Goal: Task Accomplishment & Management: Complete application form

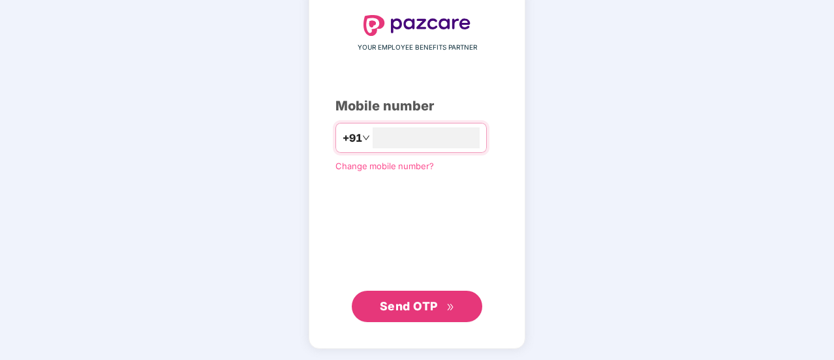
type input "**********"
click at [402, 309] on span "Send OTP" at bounding box center [409, 307] width 58 height 14
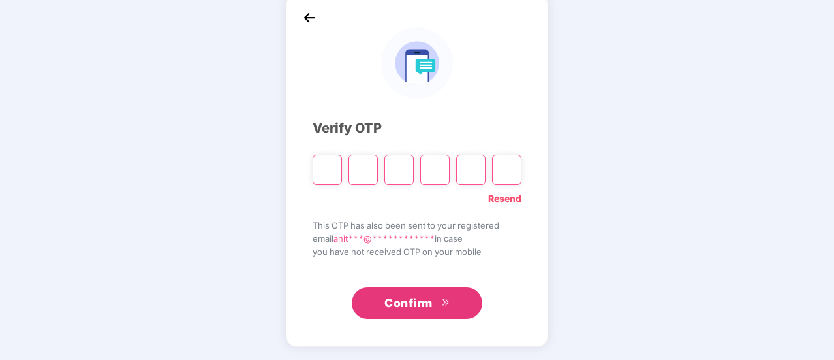
scroll to position [65, 0]
type input "*"
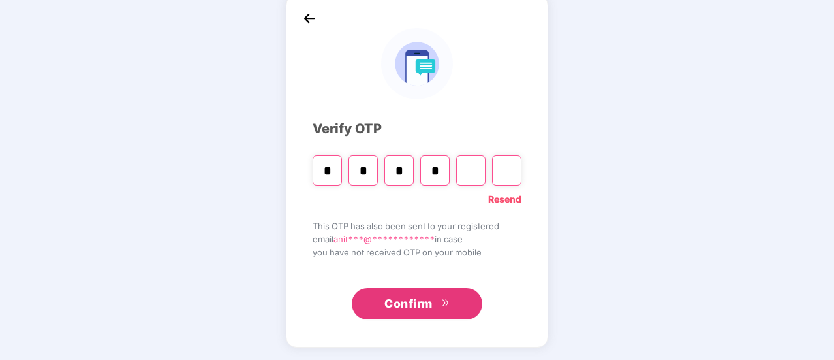
type input "*"
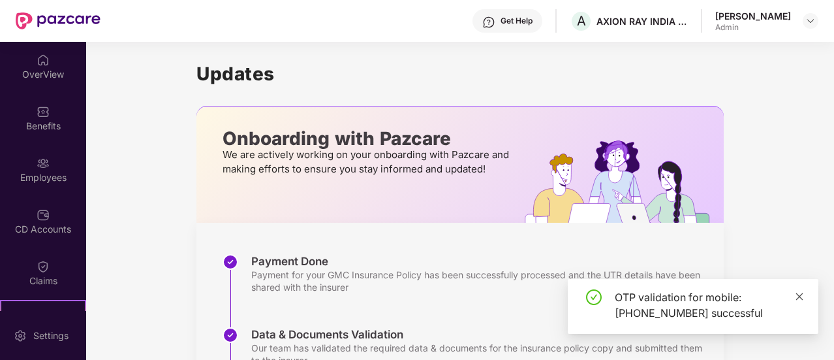
click at [802, 298] on icon "close" at bounding box center [799, 295] width 7 height 7
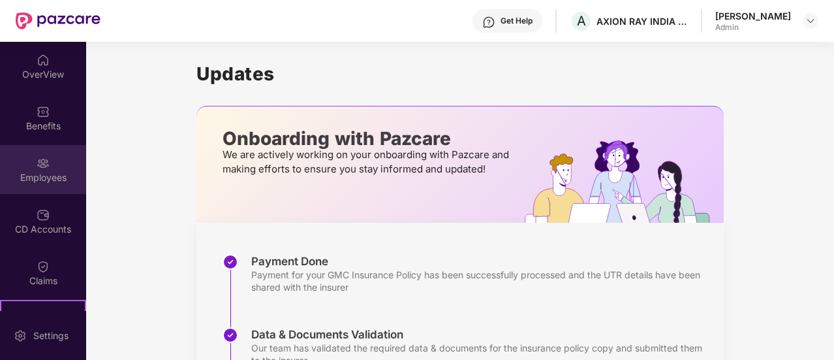
click at [62, 160] on div "Employees" at bounding box center [43, 169] width 86 height 49
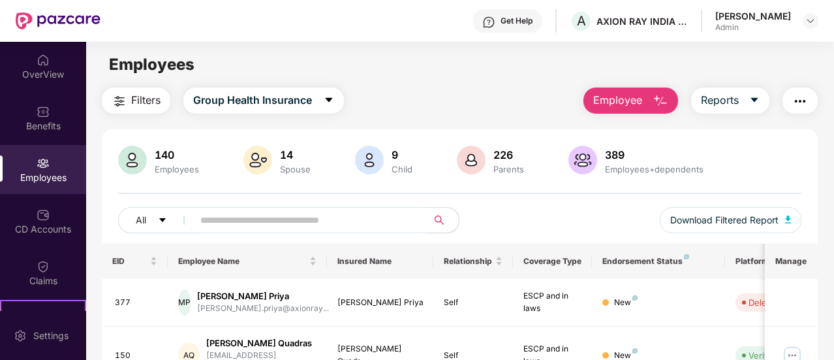
click at [363, 221] on input "text" at bounding box center [305, 220] width 210 height 20
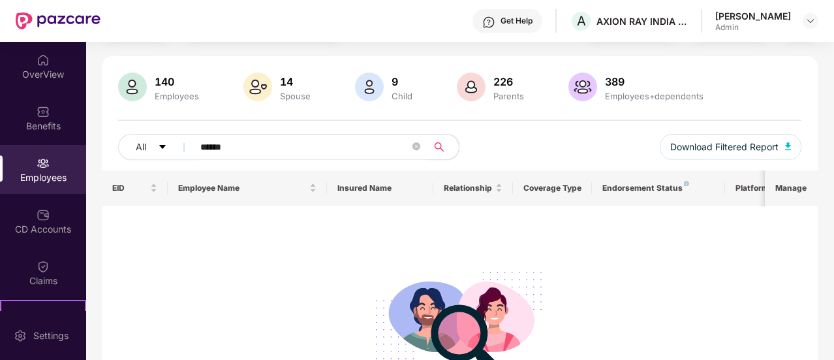
scroll to position [73, 0]
type input "*"
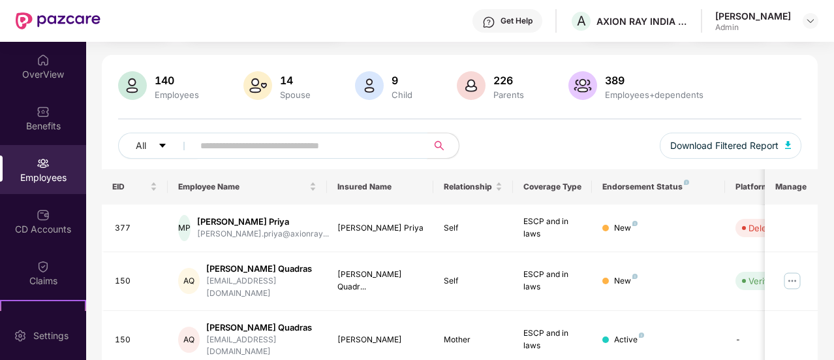
scroll to position [0, 0]
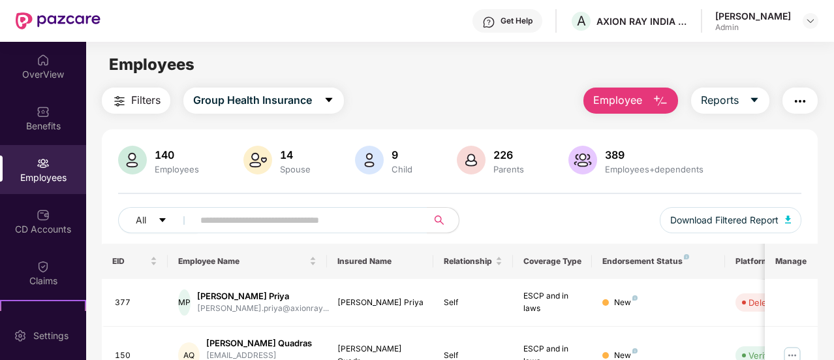
click at [609, 103] on span "Employee" at bounding box center [617, 100] width 49 height 16
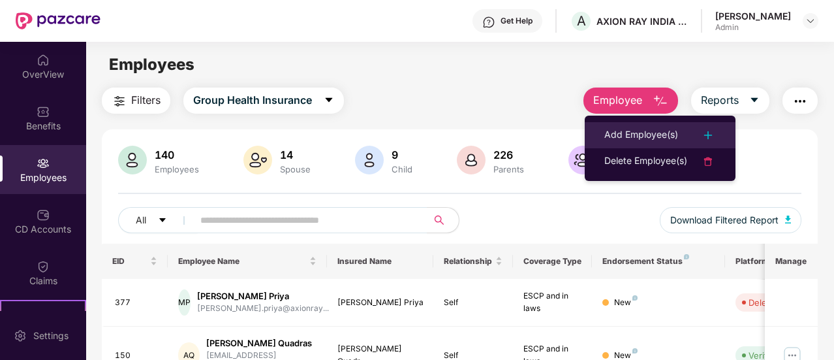
click at [621, 142] on div "Add Employee(s)" at bounding box center [642, 135] width 74 height 16
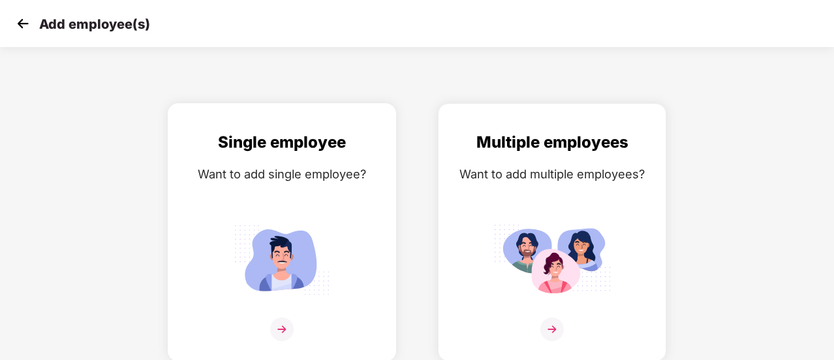
scroll to position [9, 0]
click at [283, 326] on img at bounding box center [282, 329] width 24 height 24
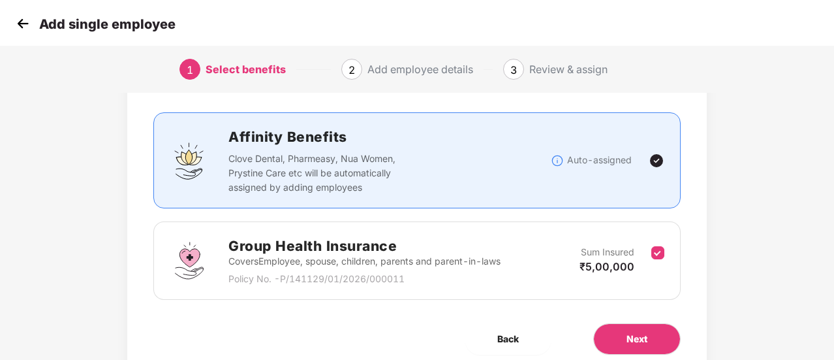
scroll to position [121, 0]
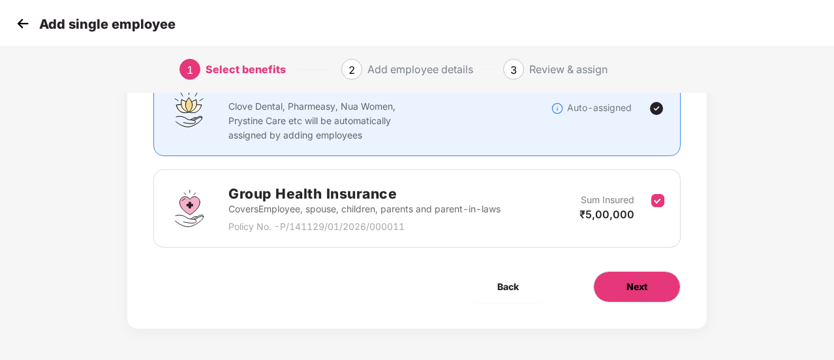
click at [625, 291] on button "Next" at bounding box center [636, 286] width 87 height 31
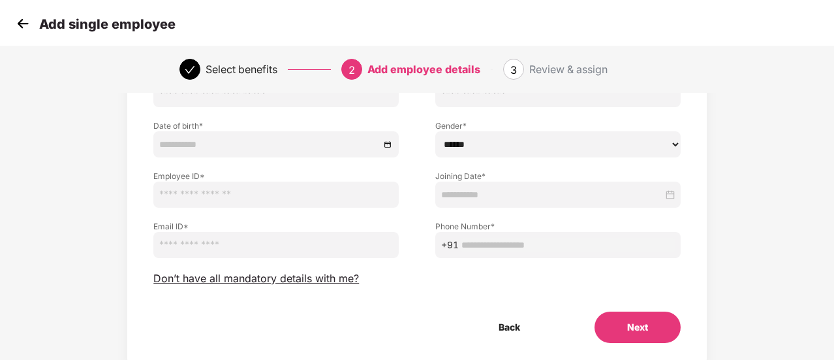
scroll to position [0, 0]
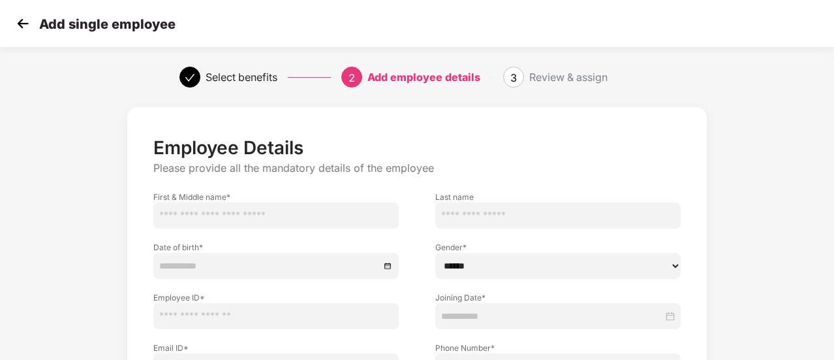
click at [334, 217] on input "text" at bounding box center [275, 215] width 245 height 26
type input "*"
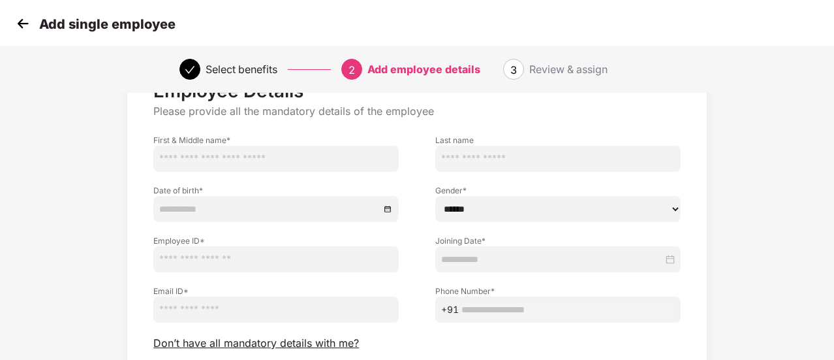
scroll to position [61, 0]
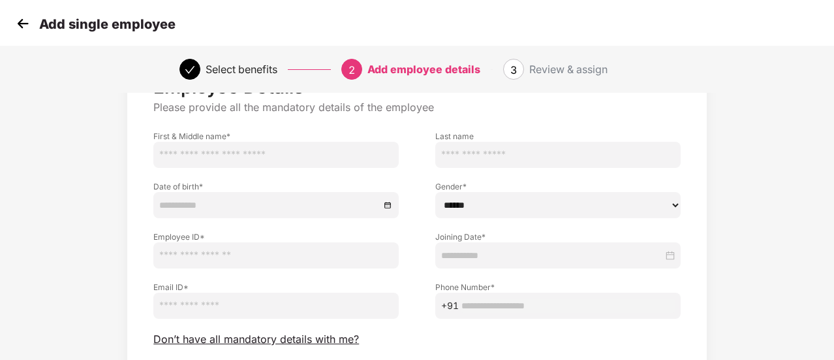
click at [163, 205] on input at bounding box center [269, 205] width 221 height 14
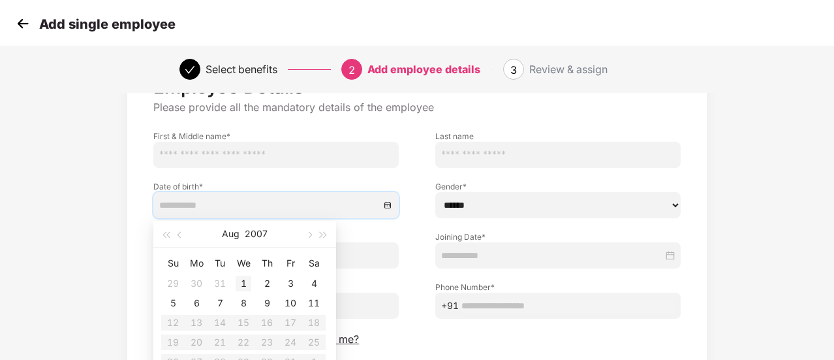
type input "**********"
click at [24, 23] on img at bounding box center [23, 24] width 20 height 20
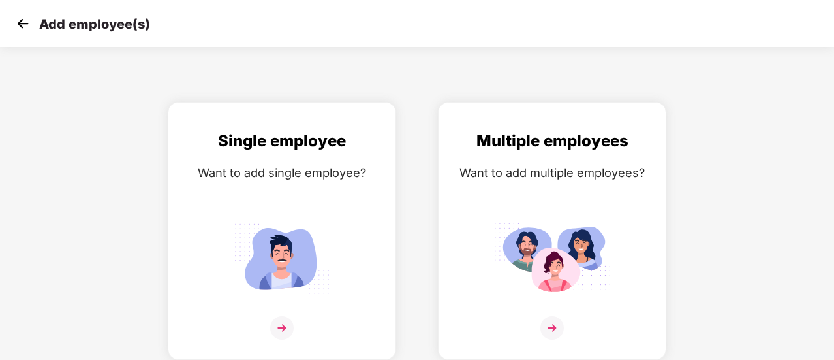
scroll to position [9, 0]
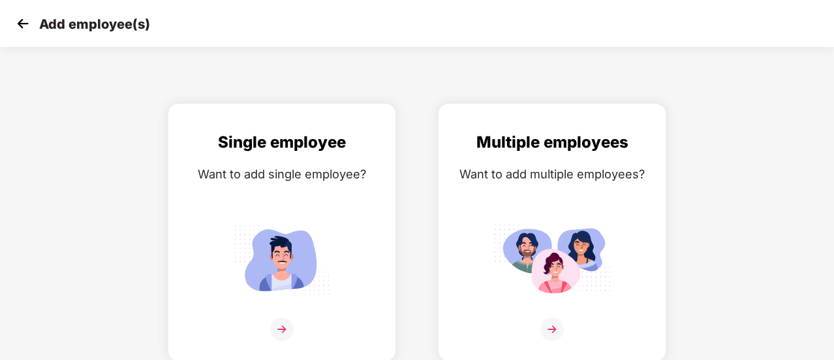
click at [24, 23] on img at bounding box center [23, 24] width 20 height 20
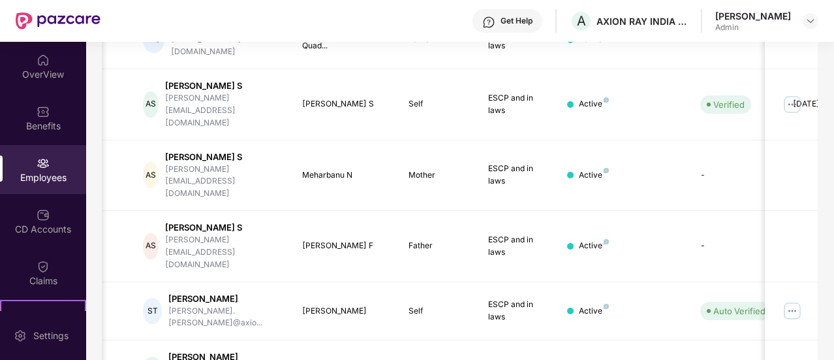
scroll to position [439, 0]
